Goal: Find specific fact: Find specific fact

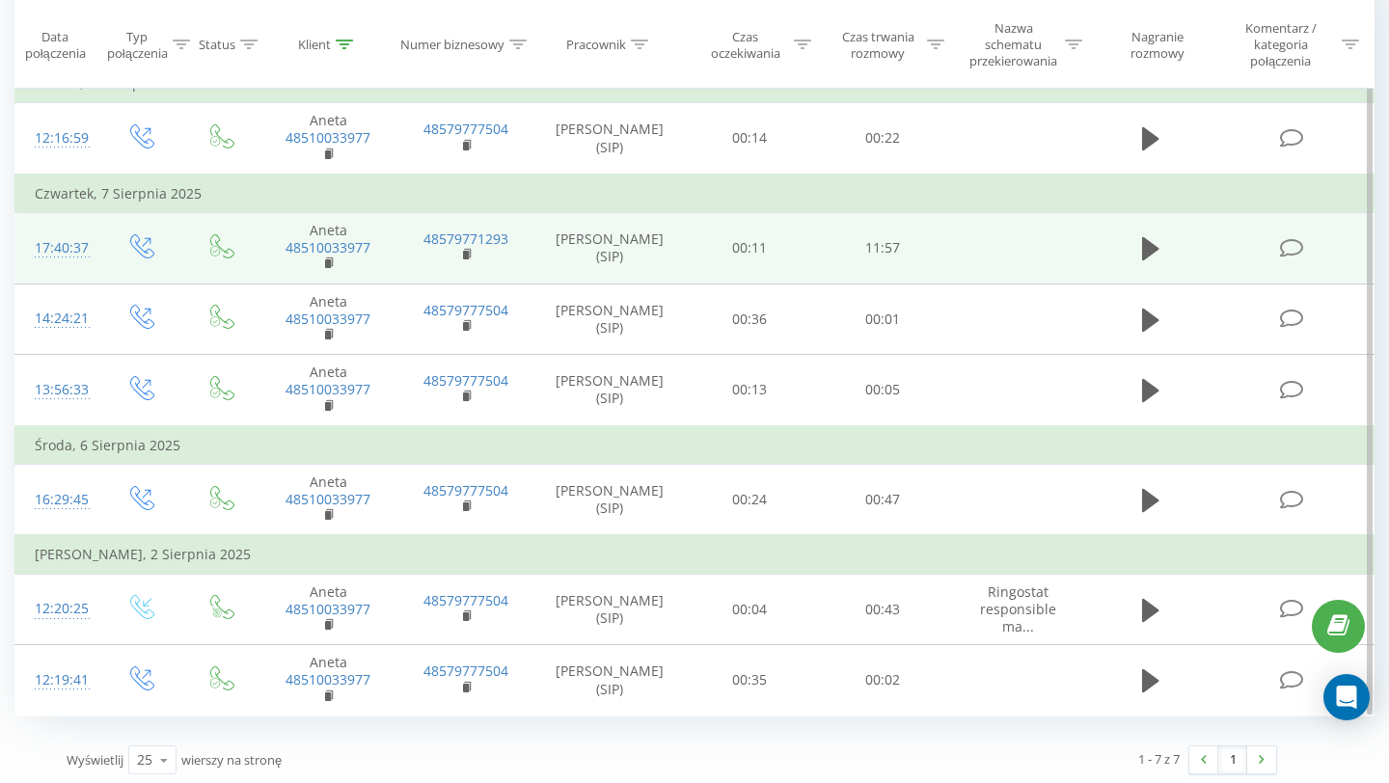
scroll to position [207, 0]
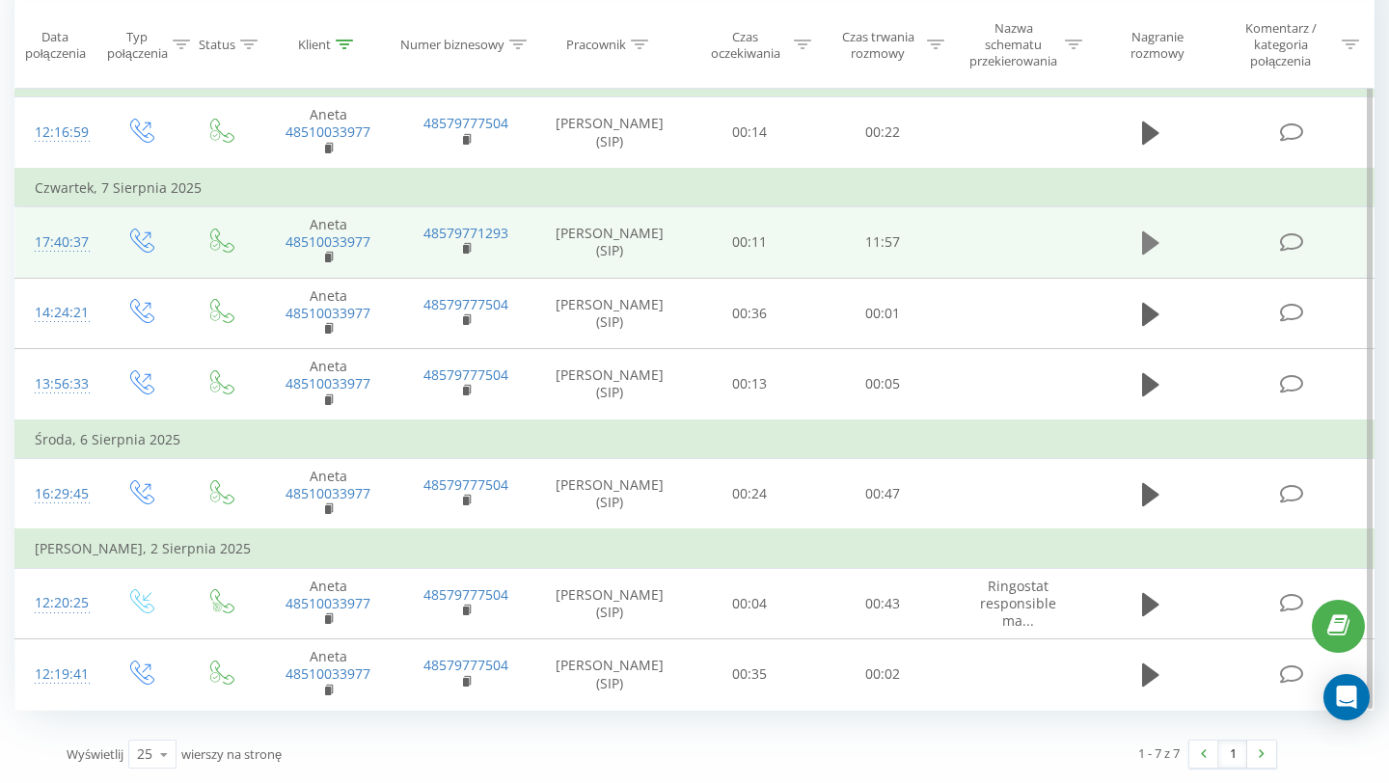
click at [1138, 237] on button at bounding box center [1150, 243] width 29 height 29
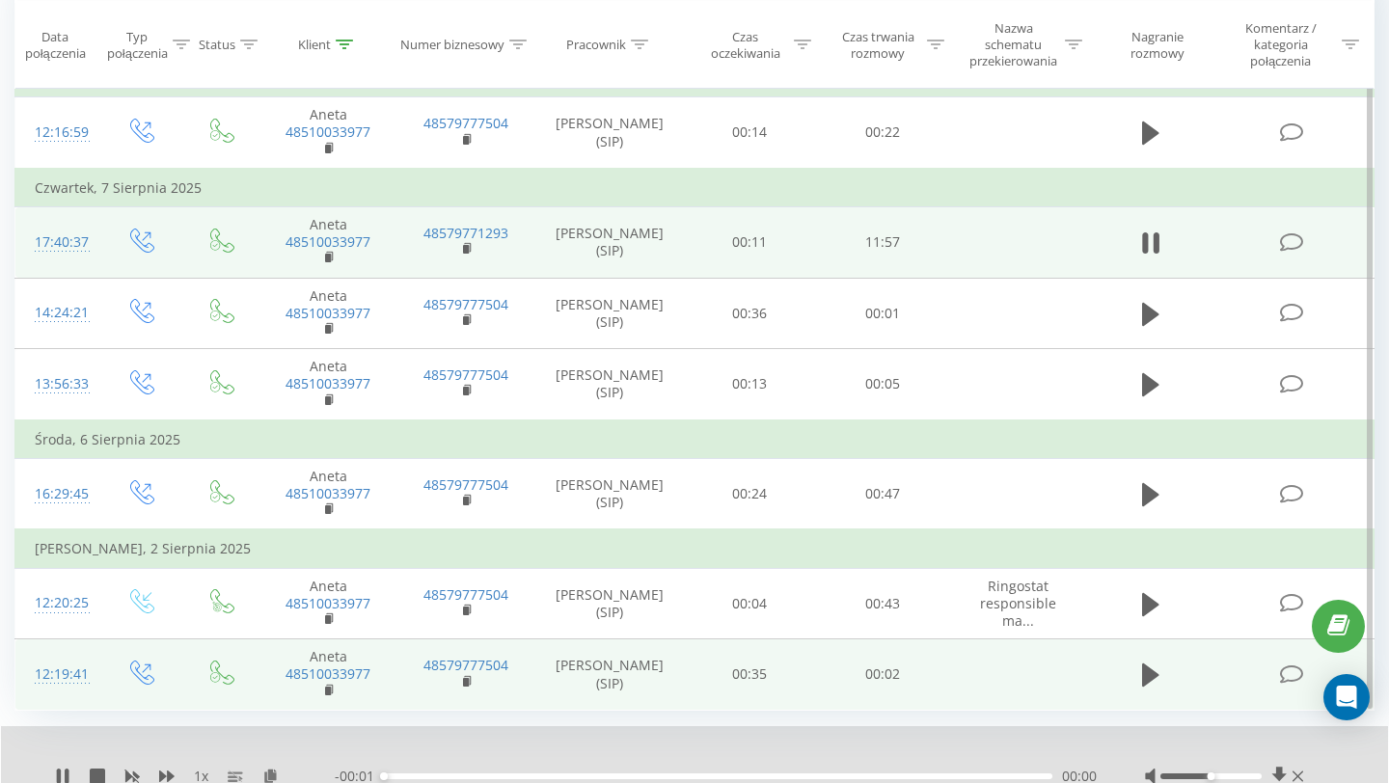
scroll to position [282, 0]
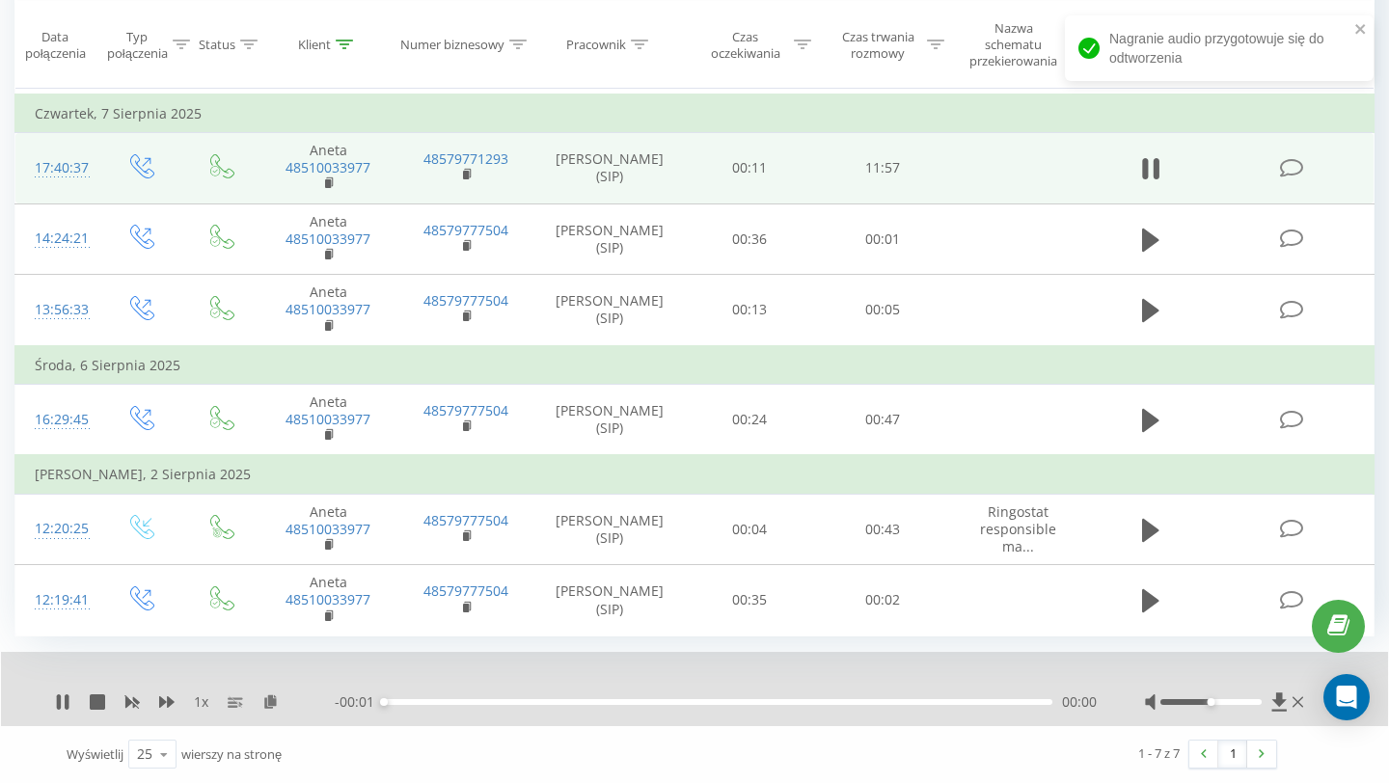
click at [799, 697] on div "- 00:01 00:00 00:00" at bounding box center [716, 701] width 762 height 19
click at [161, 698] on icon at bounding box center [166, 702] width 15 height 12
click at [290, 703] on icon at bounding box center [290, 701] width 16 height 14
click at [63, 701] on icon at bounding box center [62, 701] width 15 height 15
click at [60, 702] on icon at bounding box center [63, 701] width 12 height 15
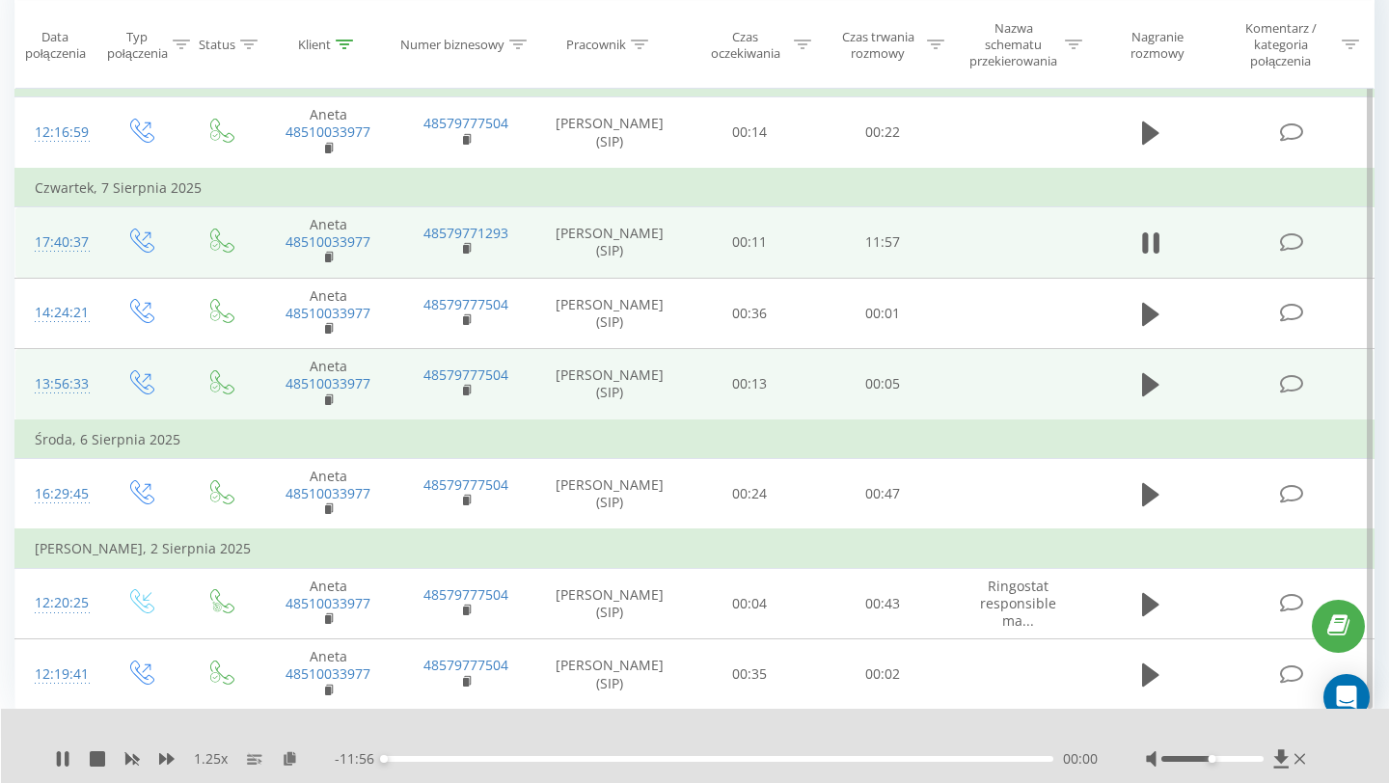
scroll to position [0, 0]
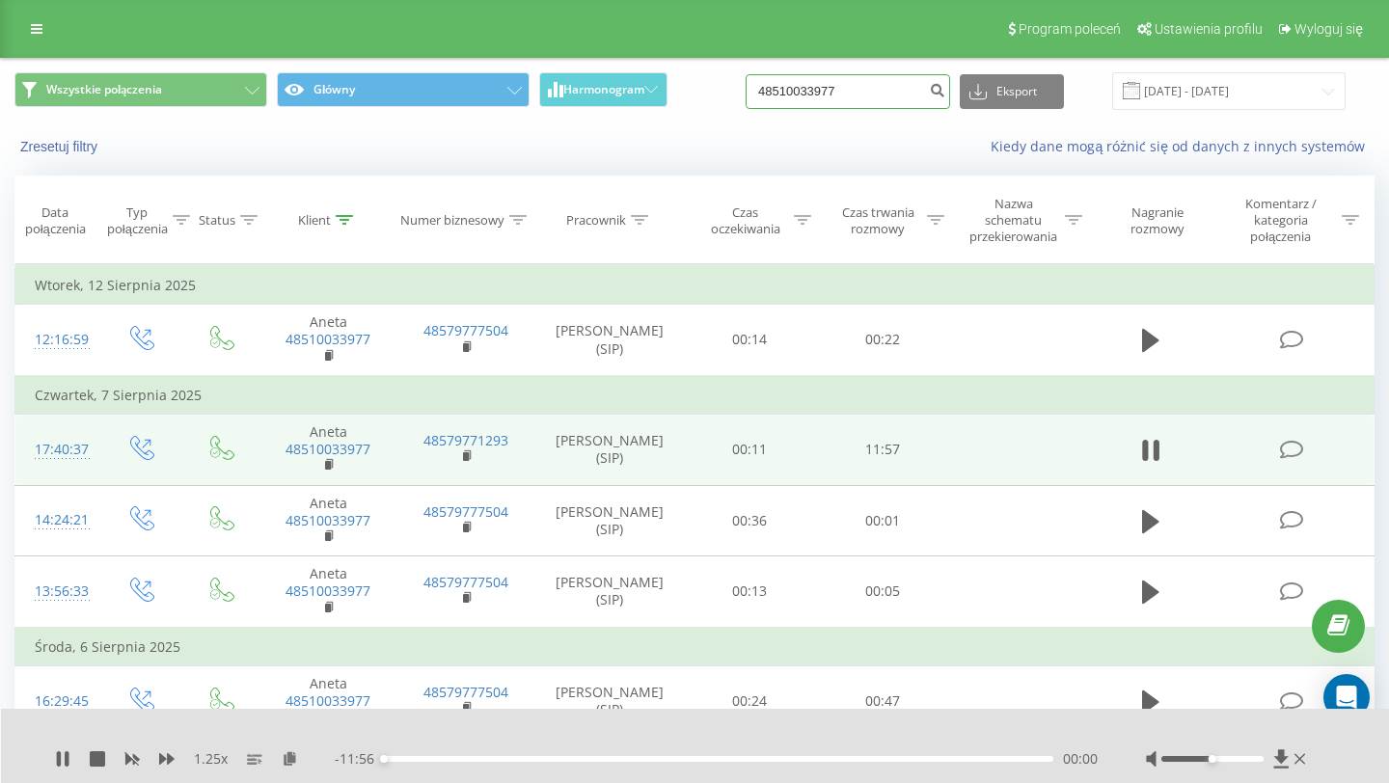
click at [835, 98] on input "48510033977" at bounding box center [848, 91] width 204 height 35
click at [292, 756] on icon at bounding box center [290, 758] width 16 height 14
click at [171, 754] on icon at bounding box center [166, 758] width 15 height 15
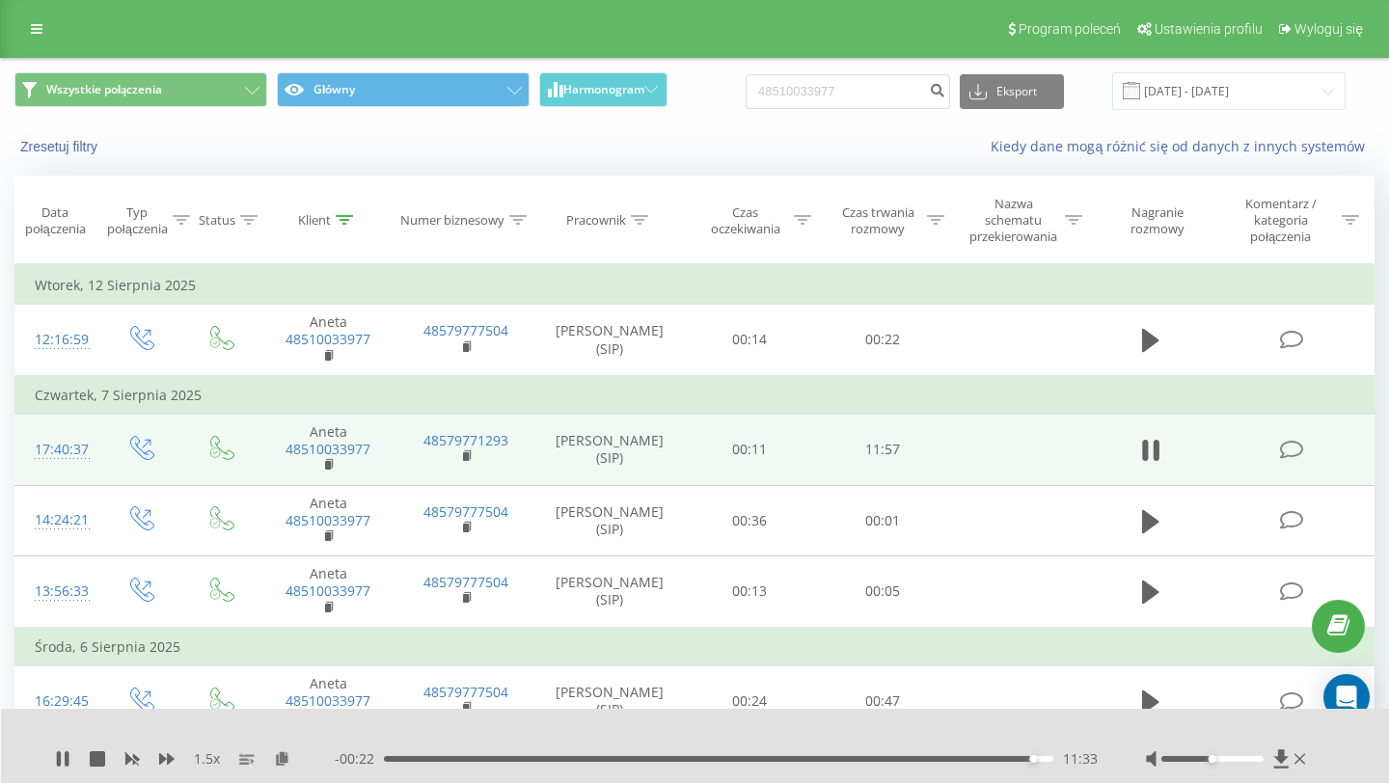
click at [973, 757] on div "11:33" at bounding box center [718, 759] width 669 height 6
click at [896, 757] on div "09:07" at bounding box center [718, 759] width 669 height 6
